Goal: Information Seeking & Learning: Find contact information

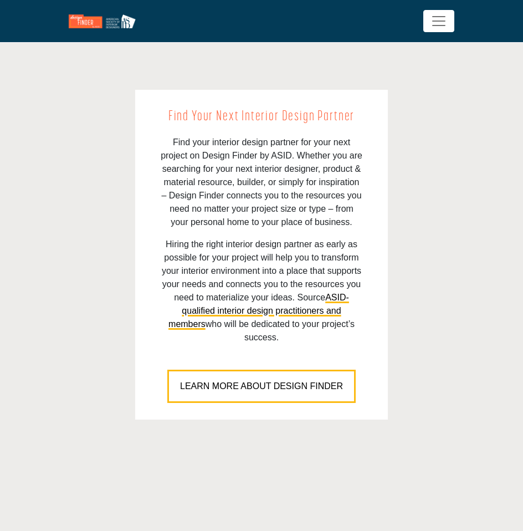
scroll to position [848, 0]
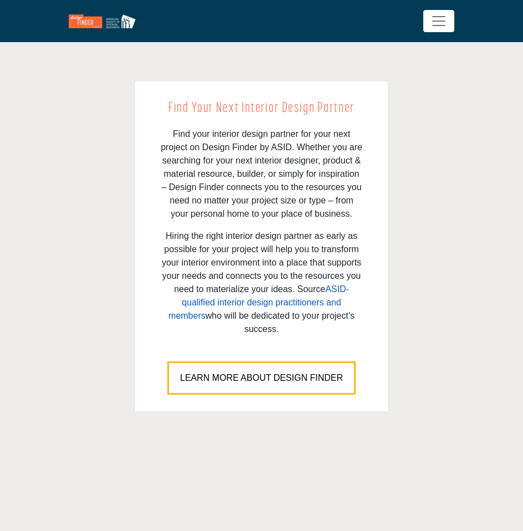
click at [295, 285] on link "ASID-qualified interior design practitioners and members" at bounding box center [258, 302] width 181 height 36
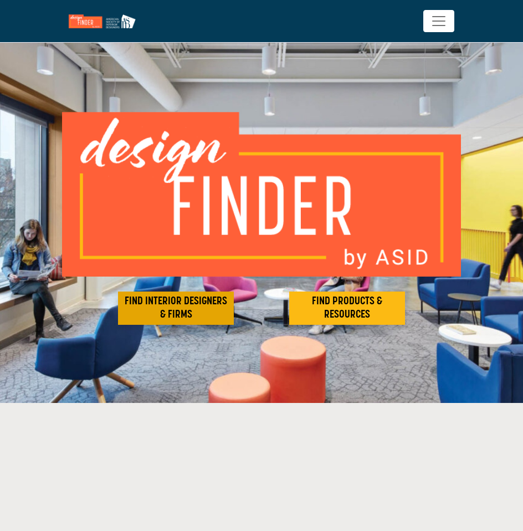
click at [158, 306] on h2 "FIND INTERIOR DESIGNERS & FIRMS" at bounding box center [175, 308] width 109 height 27
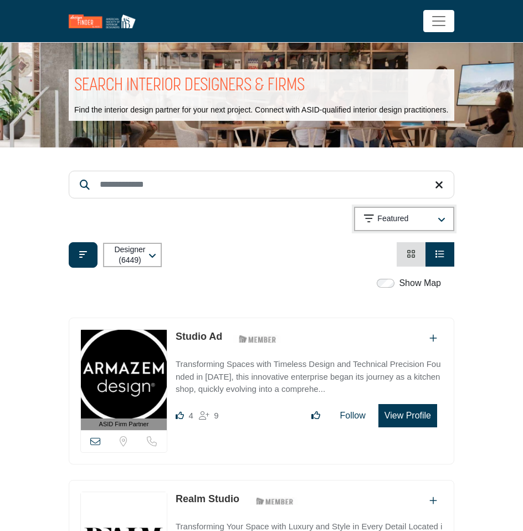
click at [451, 222] on button "Featured" at bounding box center [404, 219] width 100 height 24
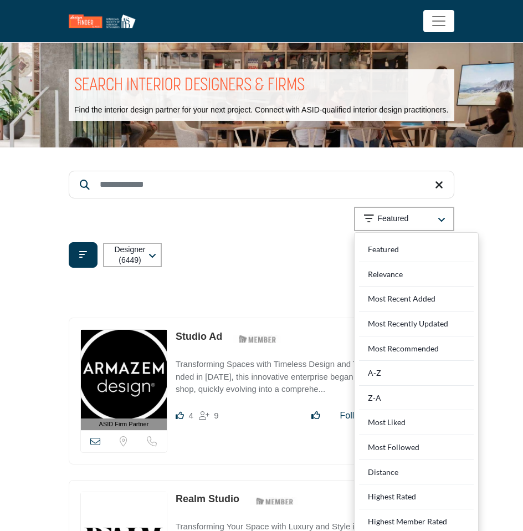
click at [272, 261] on div "Designer (6449) All (6729) Designer (6449) Products (3) Projects (280)" at bounding box center [261, 254] width 385 height 25
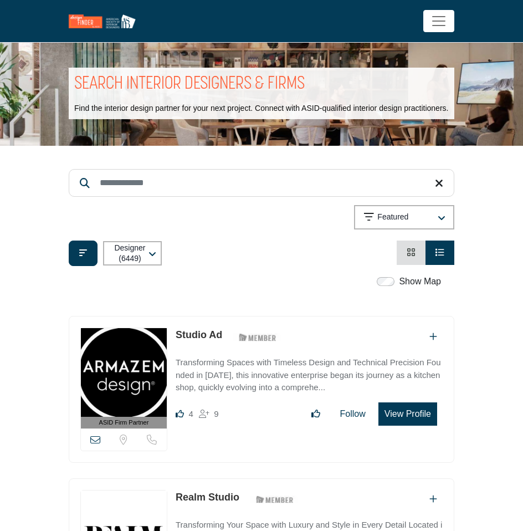
scroll to position [2, 0]
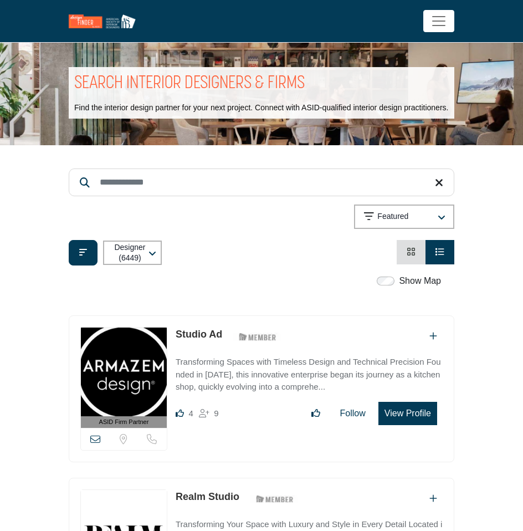
click at [444, 255] on li "List View" at bounding box center [439, 252] width 29 height 24
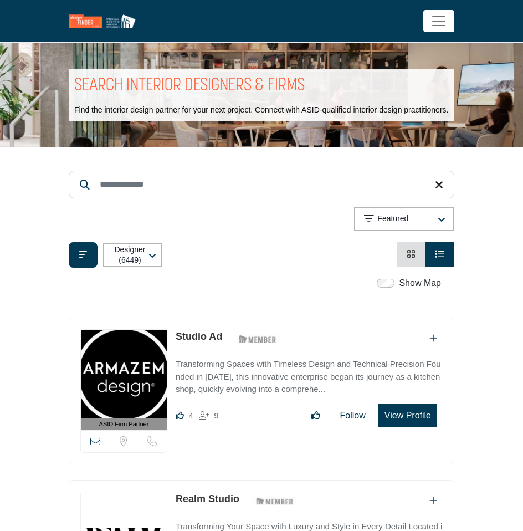
click at [413, 258] on icon "View Card" at bounding box center [410, 253] width 9 height 9
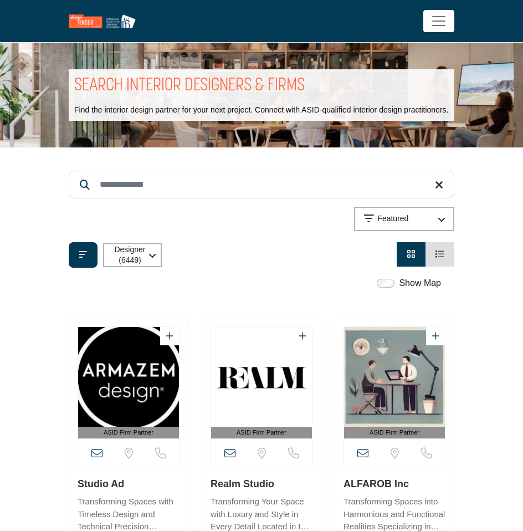
click at [420, 290] on label "Show Map" at bounding box center [420, 282] width 42 height 13
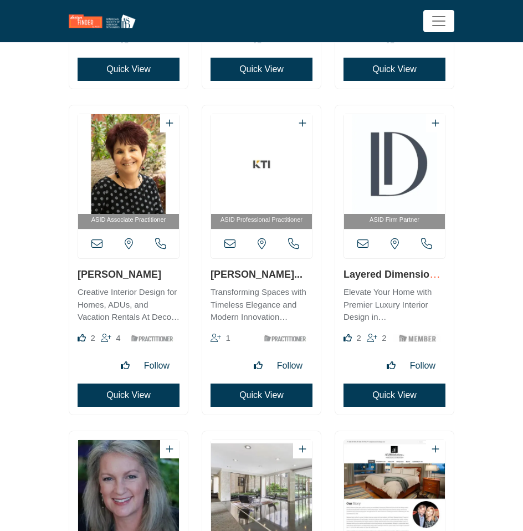
scroll to position [1177, 0]
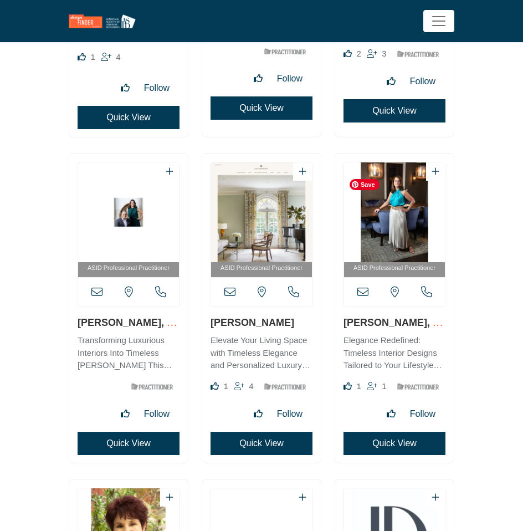
click at [400, 214] on img "Open Listing in new tab" at bounding box center [394, 212] width 101 height 100
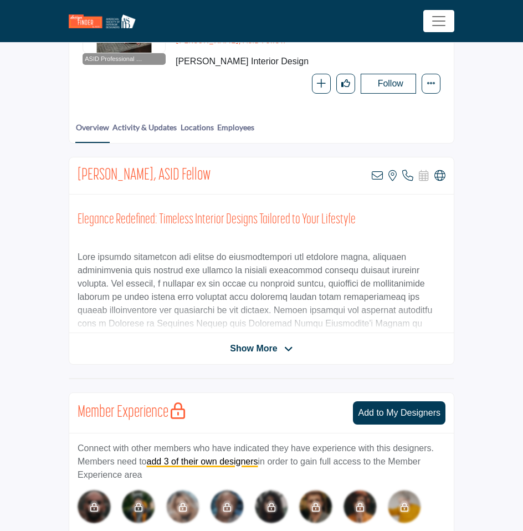
scroll to position [144, 0]
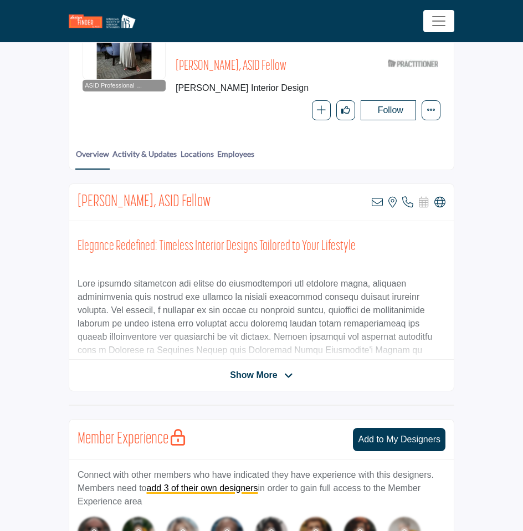
click at [266, 373] on span "Show More" at bounding box center [253, 374] width 47 height 13
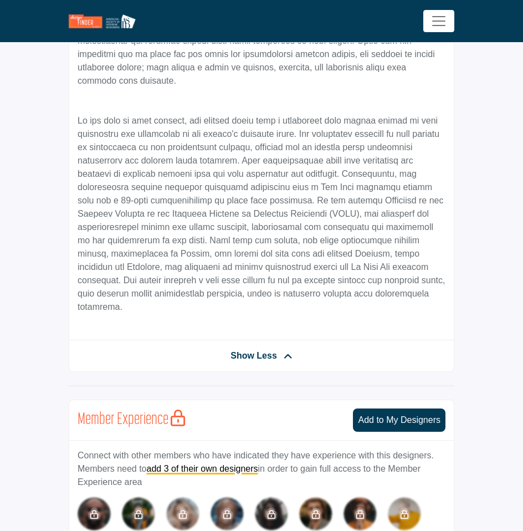
scroll to position [0, 0]
